Goal: Navigation & Orientation: Find specific page/section

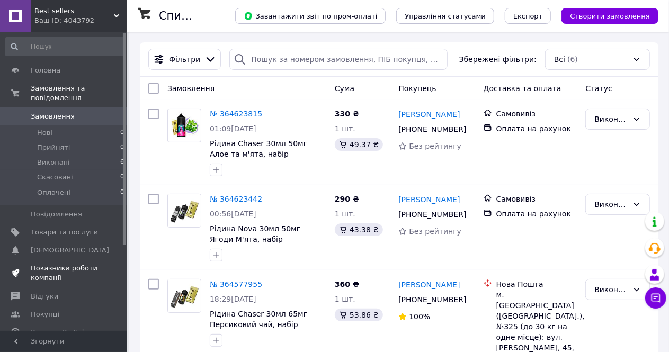
click at [61, 265] on span "Показники роботи компанії" at bounding box center [64, 273] width 67 height 19
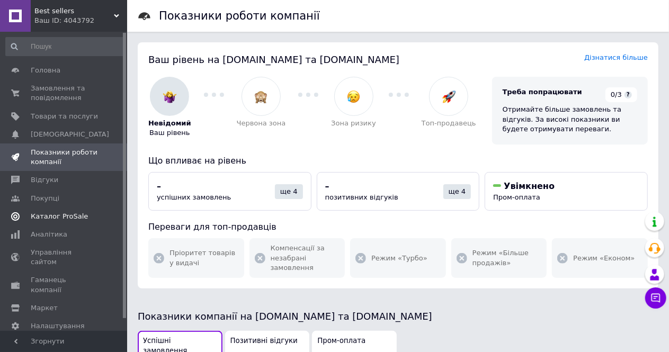
click at [60, 216] on span "Каталог ProSale" at bounding box center [59, 217] width 57 height 10
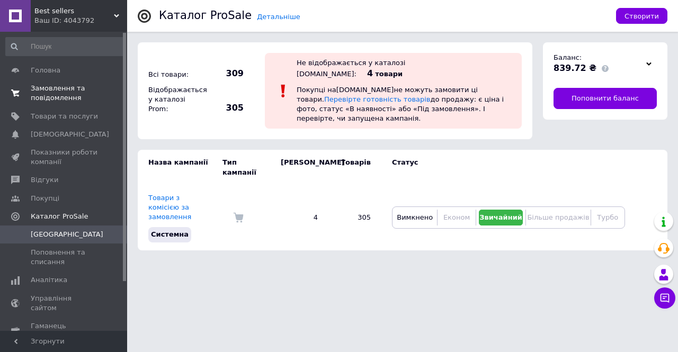
click at [60, 93] on span "Замовлення та повідомлення" at bounding box center [64, 93] width 67 height 19
